Goal: Information Seeking & Learning: Learn about a topic

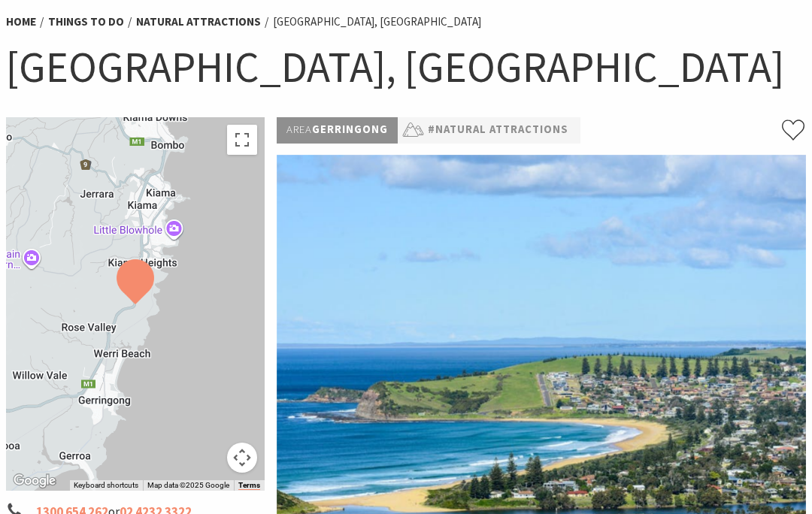
scroll to position [120, 0]
click at [565, 435] on img at bounding box center [541, 348] width 529 height 388
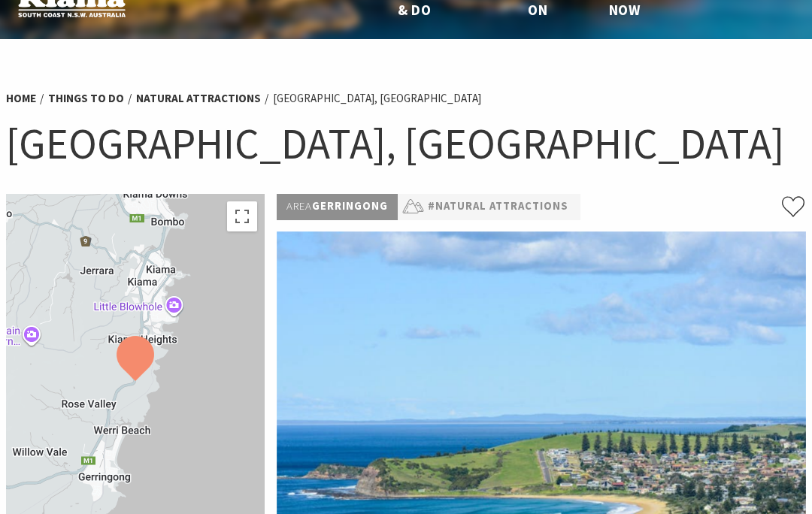
scroll to position [32, 0]
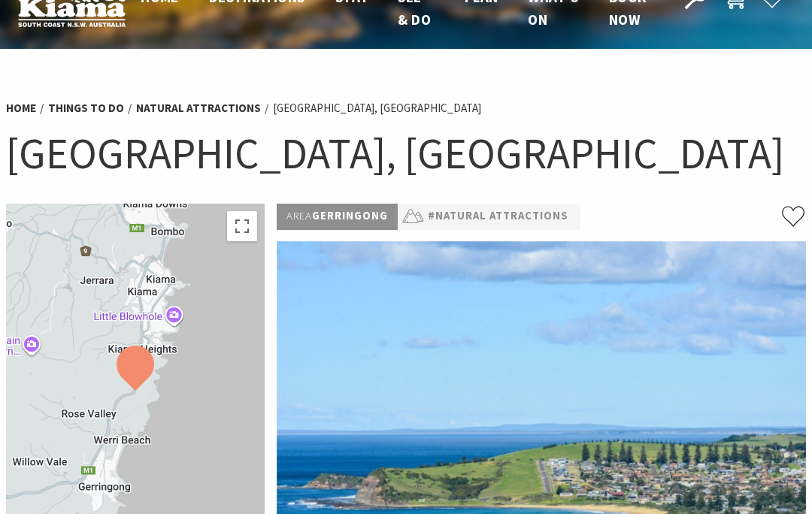
click at [484, 225] on link "#Natural Attractions" at bounding box center [498, 217] width 141 height 18
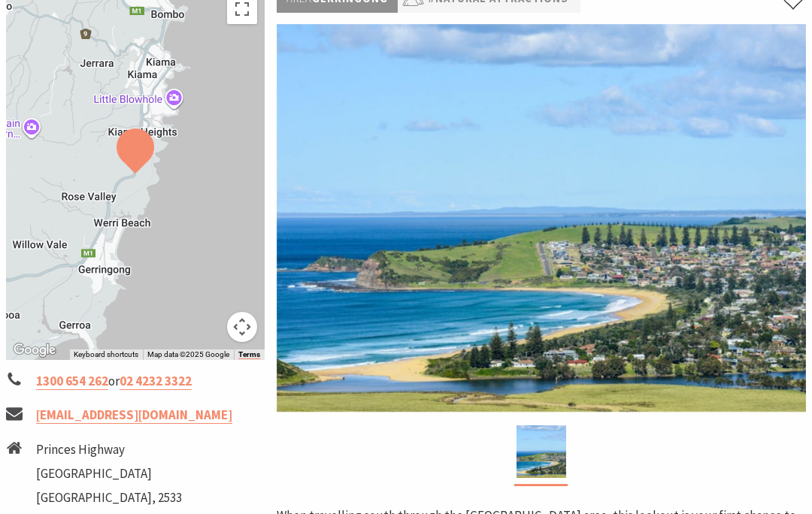
scroll to position [250, 0]
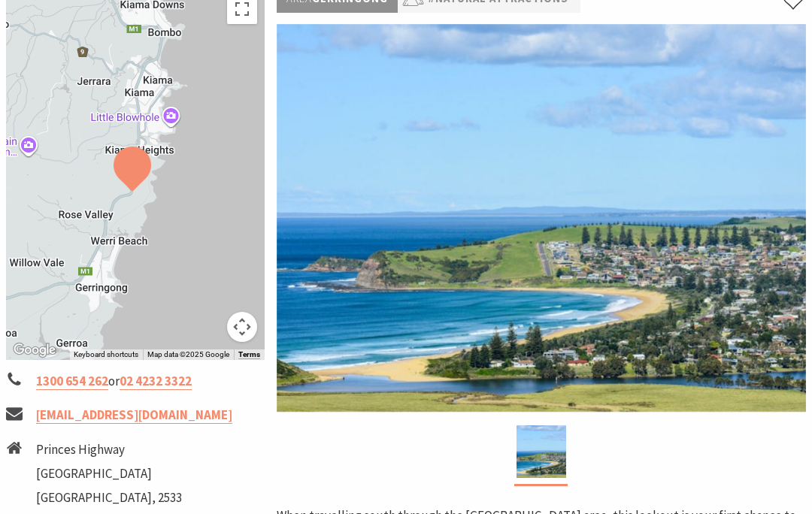
click at [247, 332] on button "Map camera controls" at bounding box center [242, 327] width 30 height 30
click at [209, 168] on div at bounding box center [135, 173] width 259 height 374
click at [210, 256] on button "Zoom in" at bounding box center [205, 252] width 30 height 30
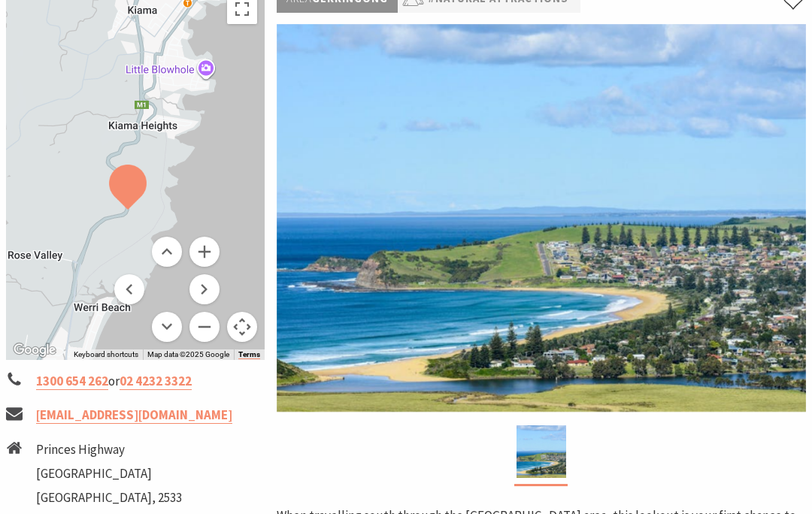
click at [211, 249] on button "Zoom in" at bounding box center [205, 252] width 30 height 30
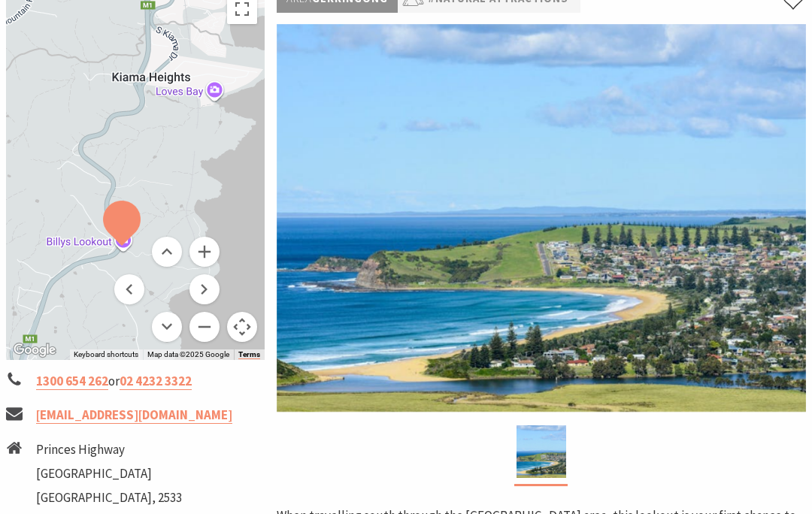
click at [208, 243] on button "Zoom in" at bounding box center [205, 252] width 30 height 30
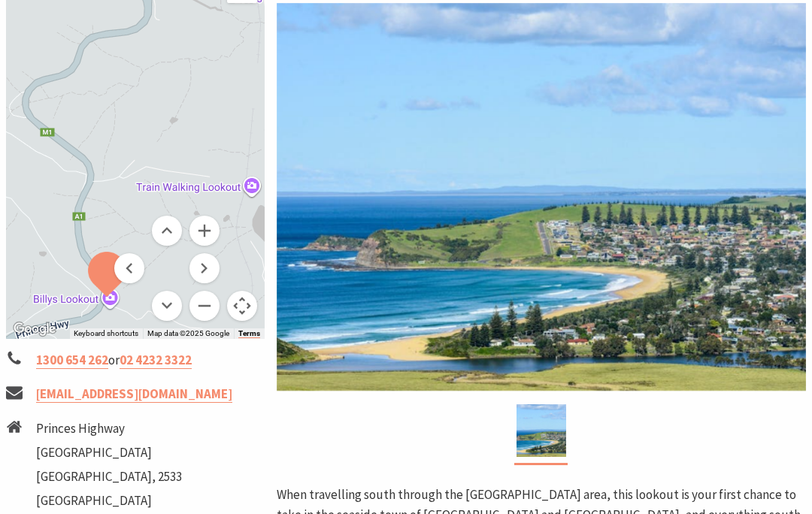
scroll to position [270, 0]
click at [200, 235] on button "Zoom in" at bounding box center [205, 232] width 30 height 30
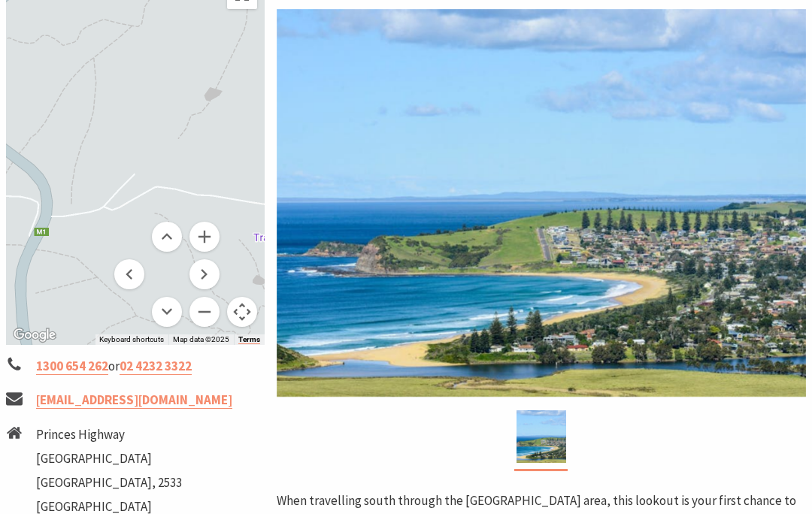
click at [166, 239] on button "Move up" at bounding box center [167, 238] width 30 height 30
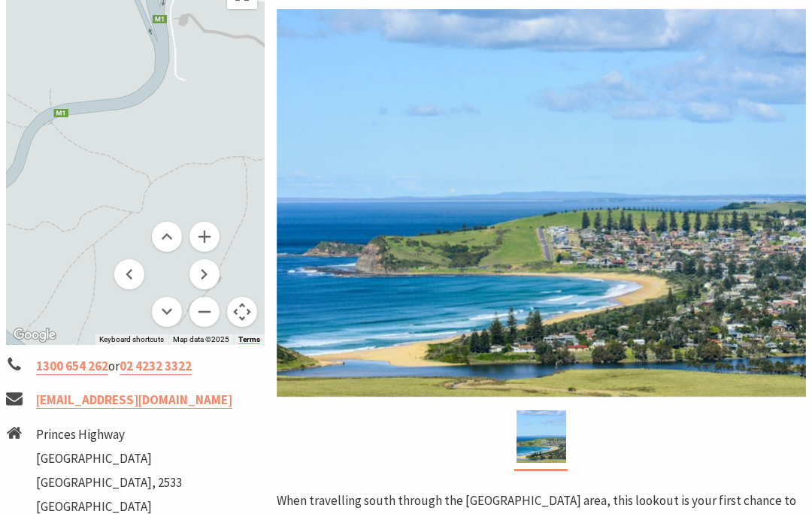
click at [165, 240] on button "Move up" at bounding box center [167, 237] width 30 height 30
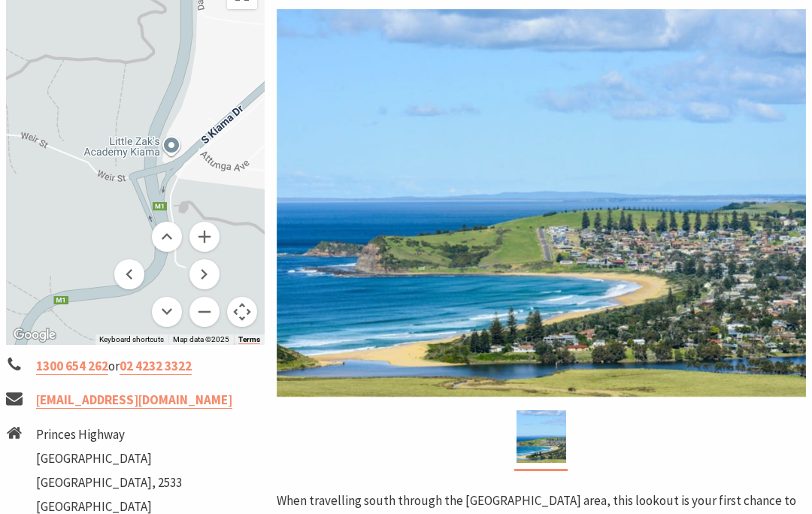
click at [167, 235] on button "Move up" at bounding box center [167, 237] width 30 height 30
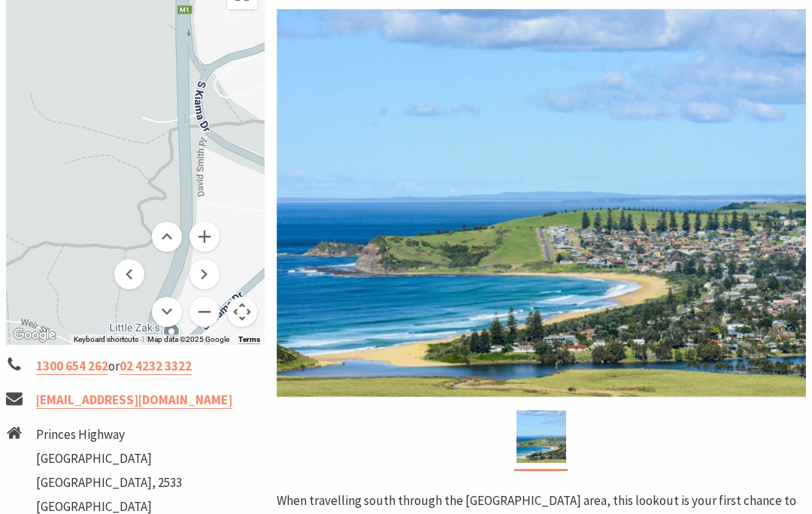
click at [165, 241] on button "Move up" at bounding box center [167, 237] width 30 height 30
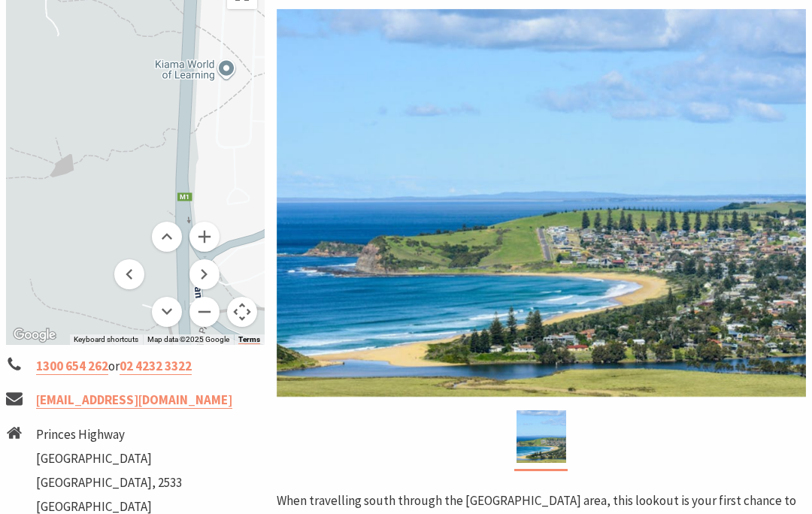
click at [161, 244] on button "Move up" at bounding box center [167, 237] width 30 height 30
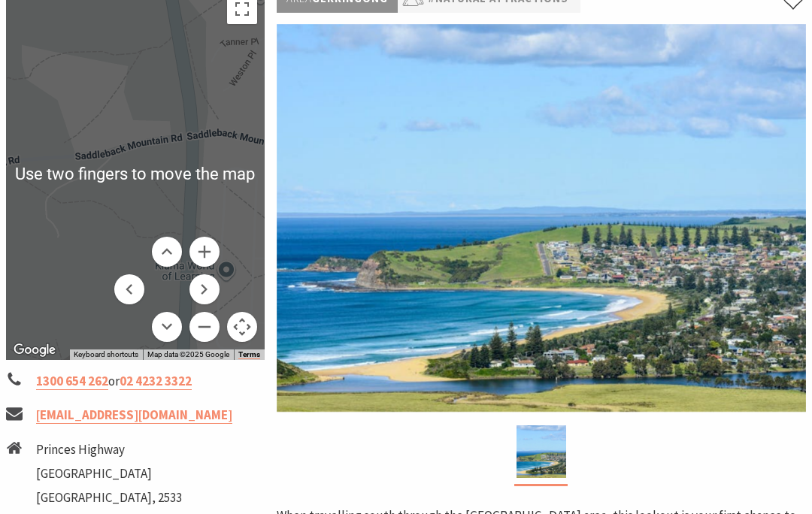
scroll to position [247, 0]
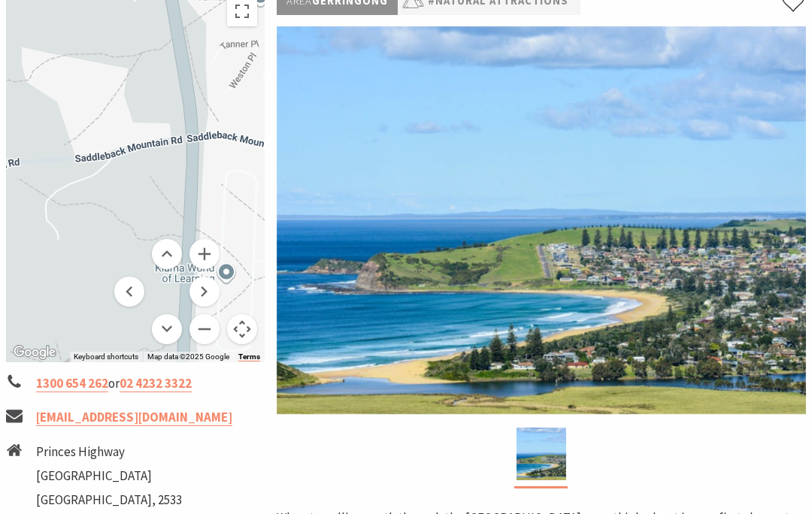
click at [117, 288] on button "Move left" at bounding box center [129, 292] width 30 height 30
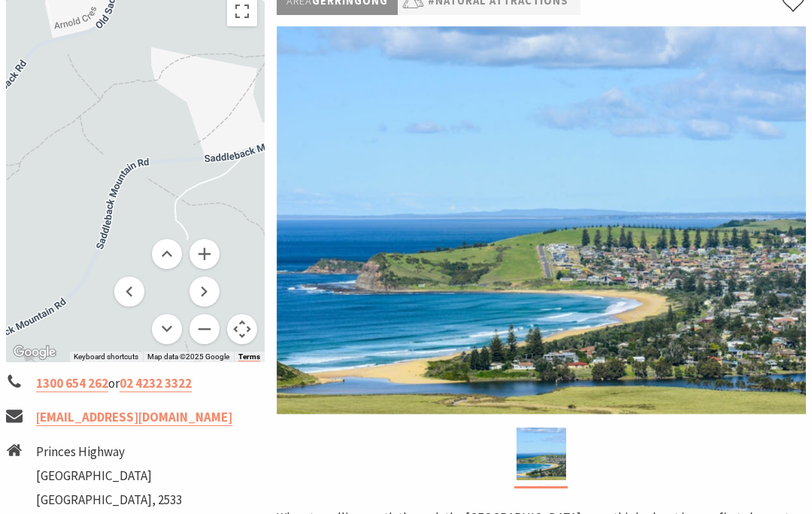
click at [205, 286] on button "Move right" at bounding box center [205, 292] width 30 height 30
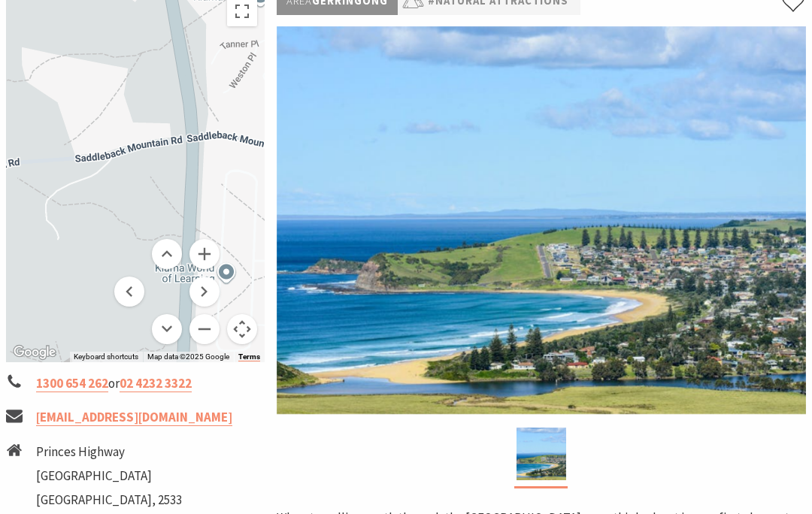
click at [244, 335] on button "Map camera controls" at bounding box center [242, 329] width 30 height 30
click at [235, 329] on button "Map camera controls" at bounding box center [242, 329] width 30 height 30
click at [202, 338] on button "Zoom out" at bounding box center [205, 329] width 30 height 30
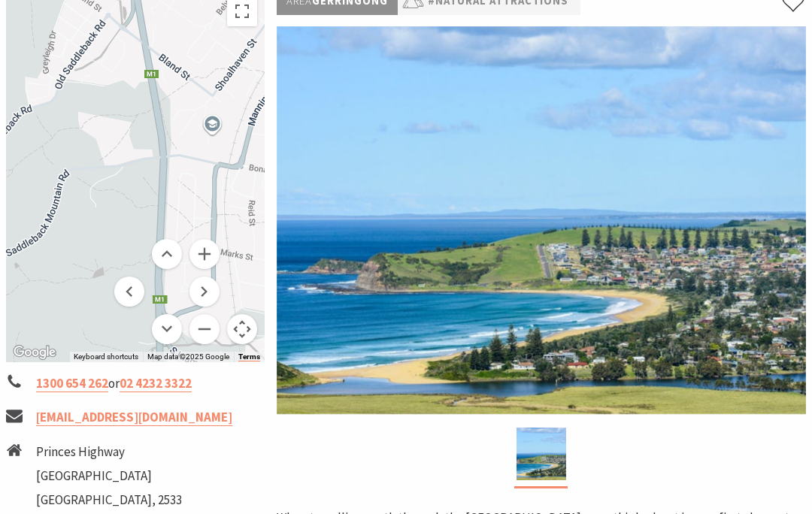
click at [202, 332] on button "Zoom out" at bounding box center [205, 329] width 30 height 30
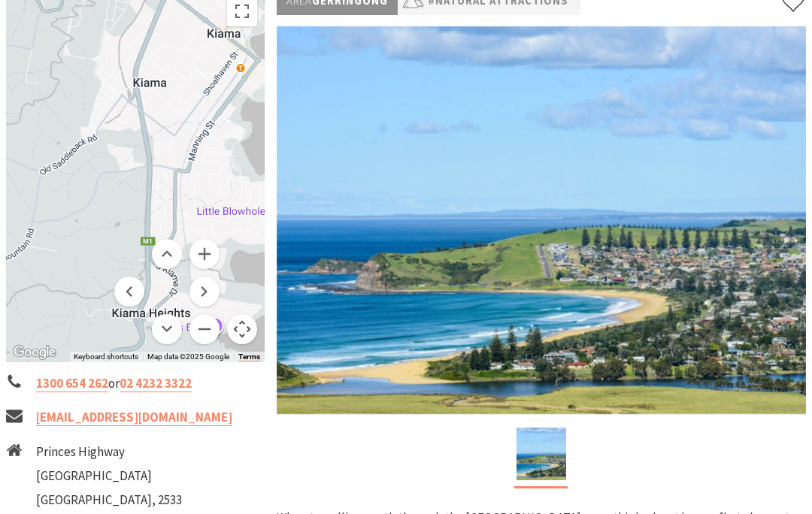
click at [206, 335] on button "Zoom out" at bounding box center [205, 329] width 30 height 30
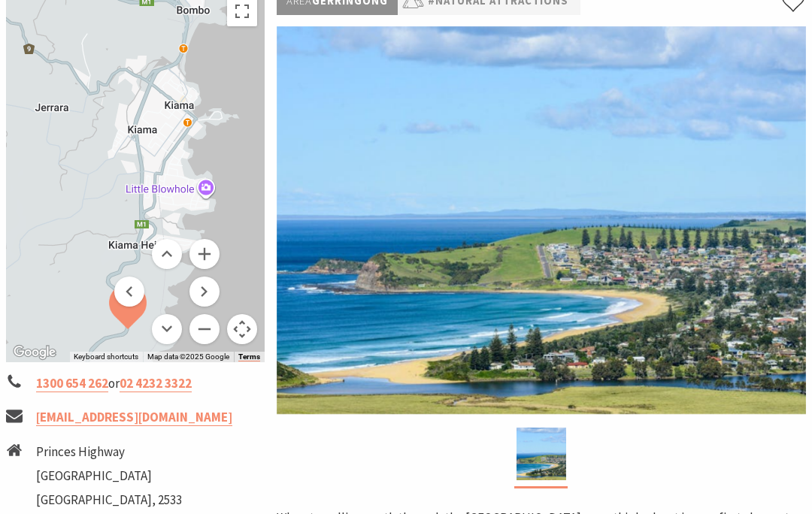
click at [206, 337] on button "Zoom out" at bounding box center [205, 329] width 30 height 30
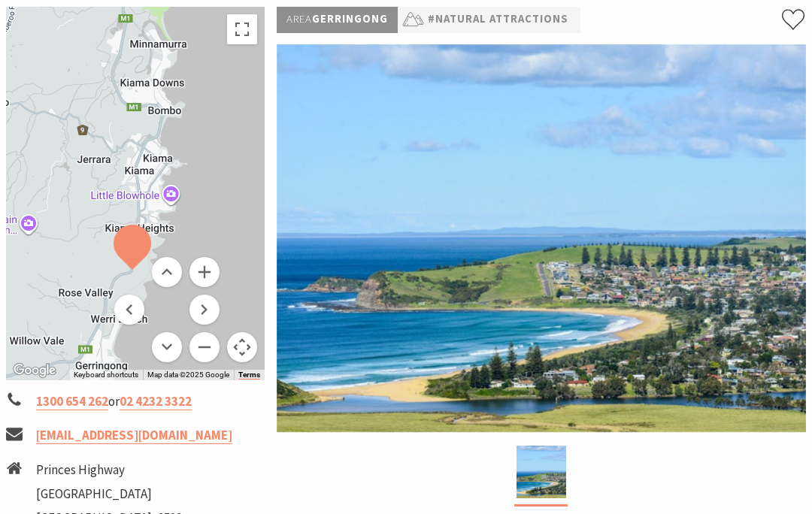
scroll to position [262, 0]
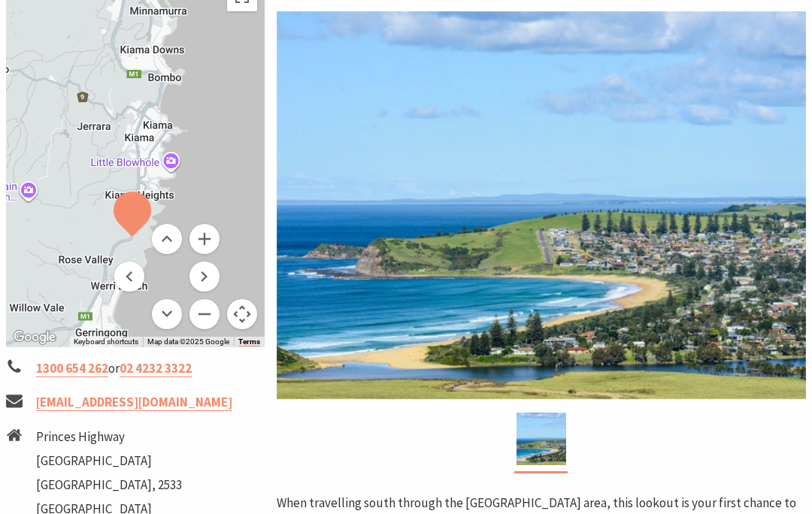
click at [205, 241] on button "Zoom in" at bounding box center [205, 239] width 30 height 30
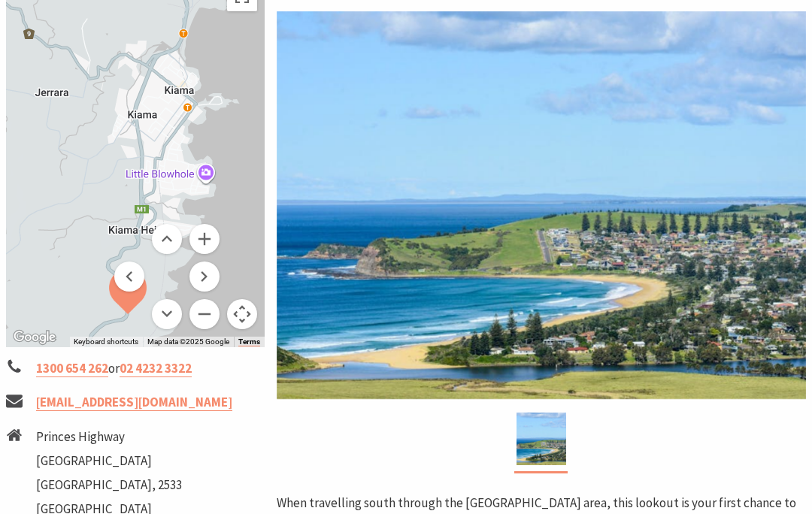
click at [211, 232] on button "Zoom in" at bounding box center [205, 239] width 30 height 30
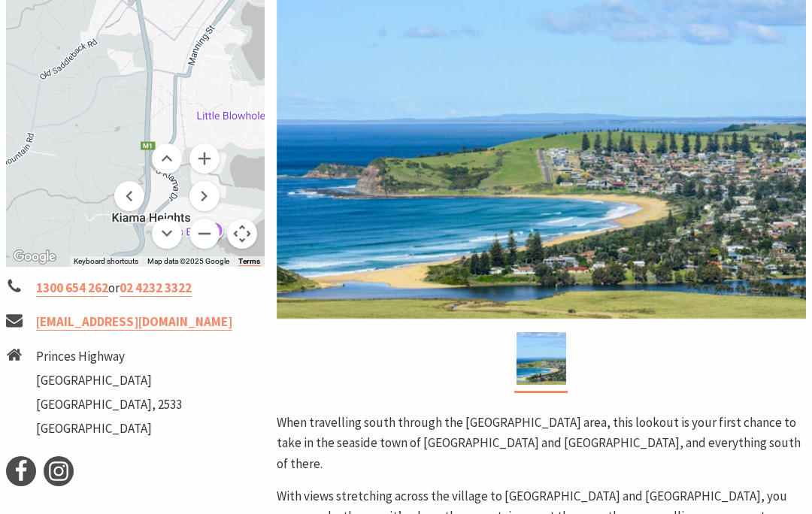
scroll to position [340, 0]
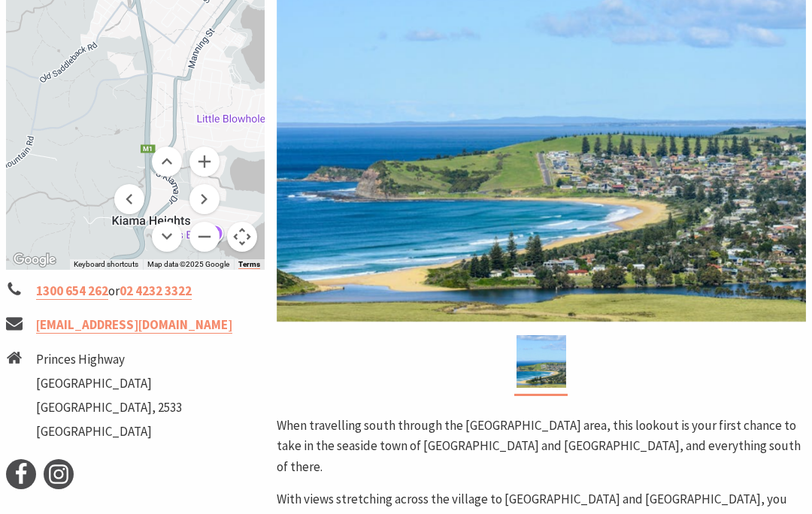
click at [123, 202] on button "Move left" at bounding box center [129, 199] width 30 height 30
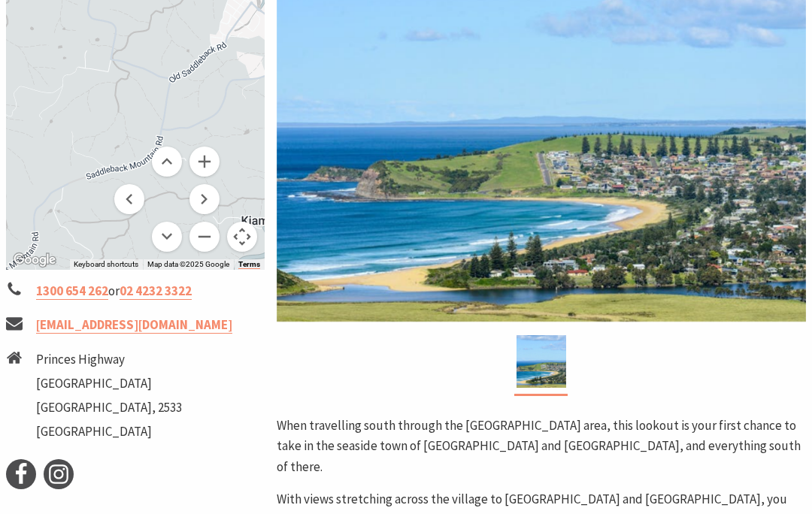
click at [212, 205] on button "Move right" at bounding box center [205, 199] width 30 height 30
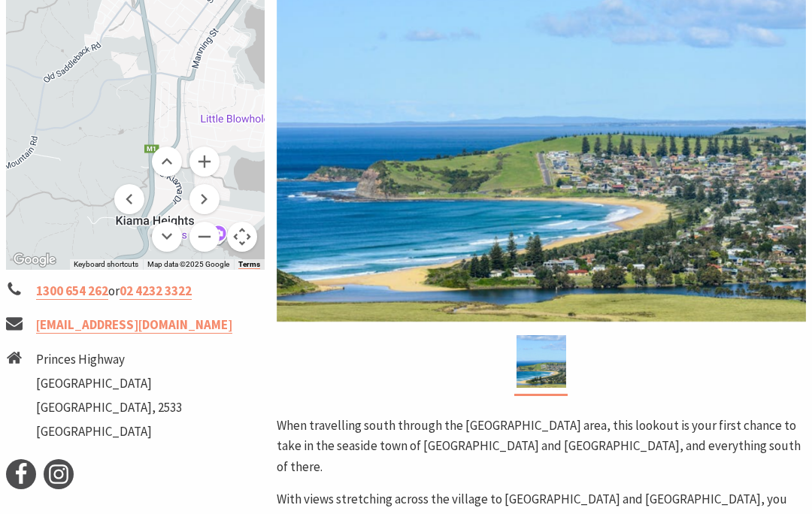
click at [212, 198] on button "Move right" at bounding box center [205, 199] width 30 height 30
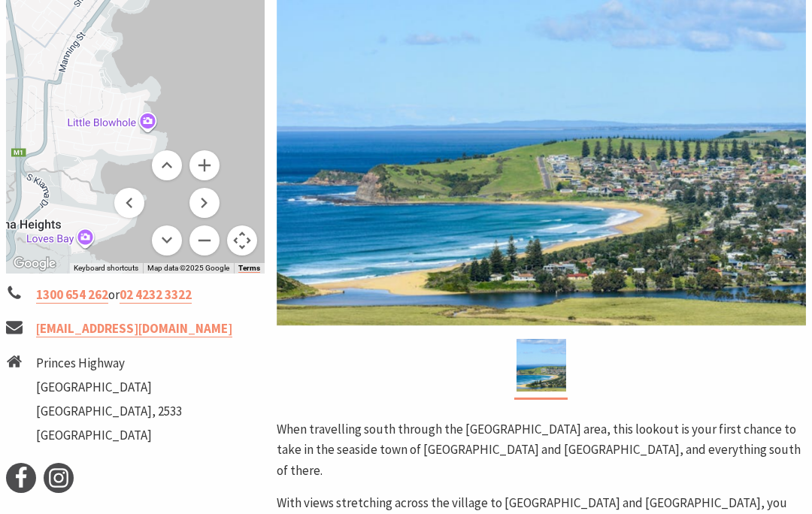
click at [171, 244] on button "Move down" at bounding box center [167, 241] width 30 height 30
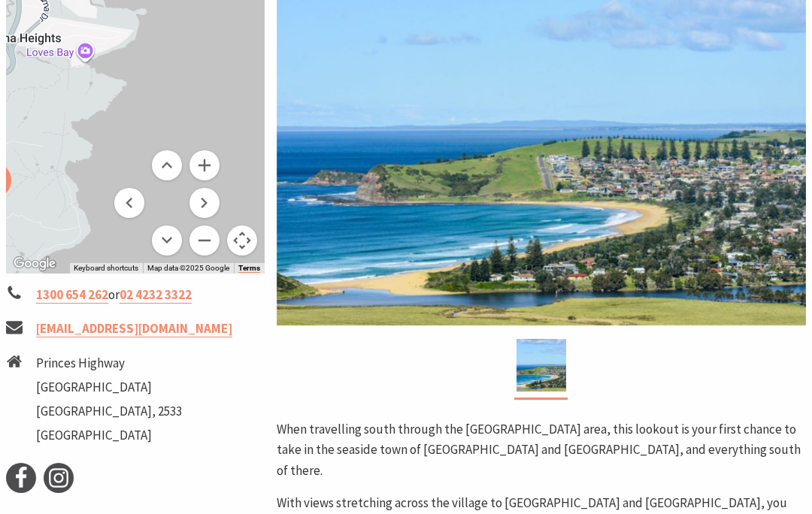
click at [132, 208] on button "Move left" at bounding box center [129, 203] width 30 height 30
